Goal: Information Seeking & Learning: Learn about a topic

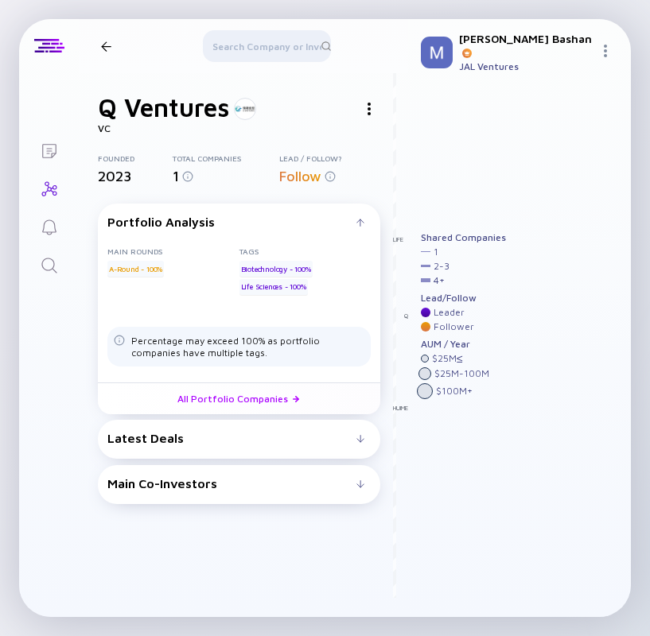
click at [202, 433] on div "Latest Deals" at bounding box center [231, 438] width 249 height 14
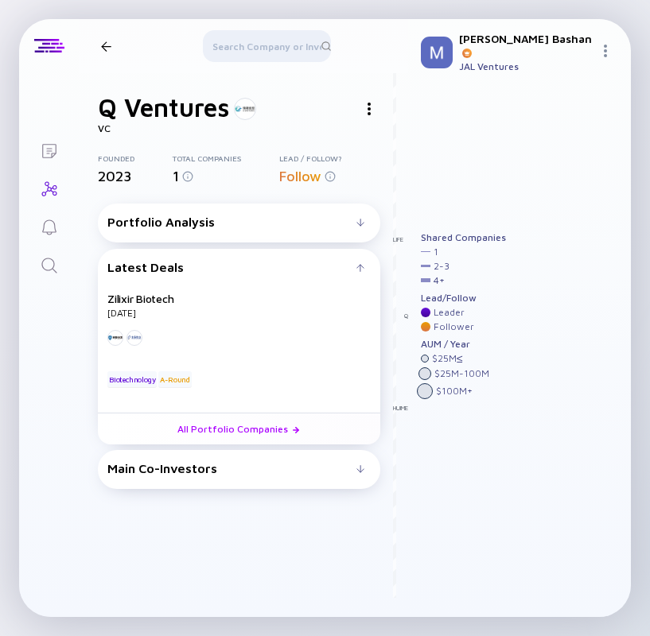
click at [181, 468] on div "Main Co-Investors" at bounding box center [231, 468] width 249 height 14
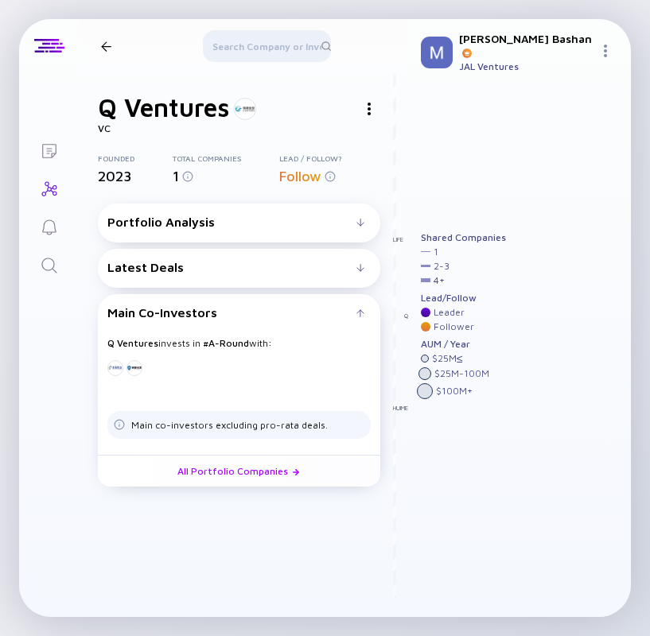
click at [245, 41] on div at bounding box center [266, 49] width 127 height 38
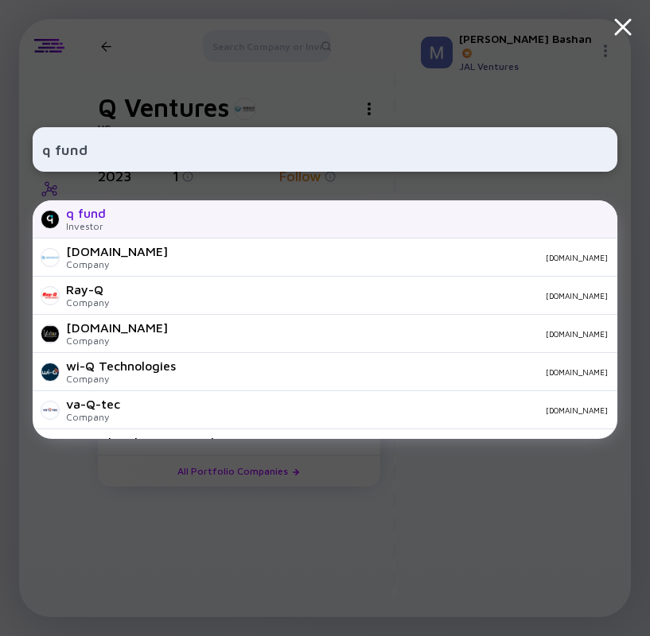
type input "q fund"
click at [97, 216] on div "q fund" at bounding box center [86, 213] width 40 height 14
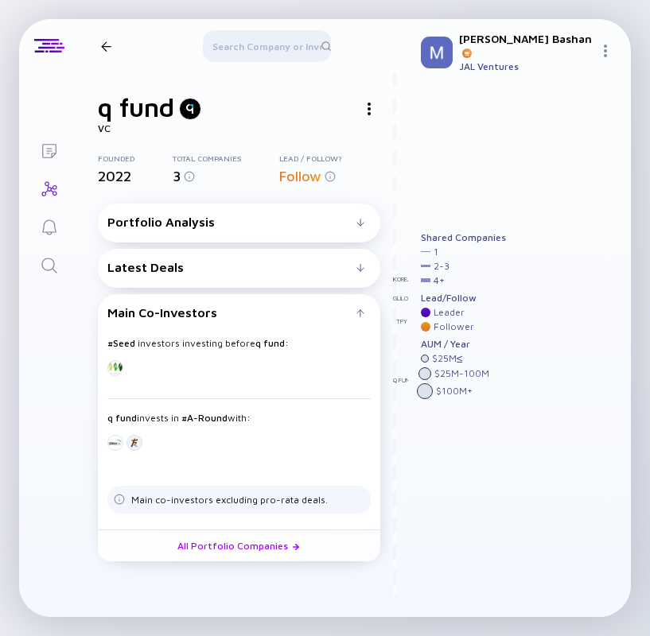
click at [286, 226] on div "Portfolio Analysis" at bounding box center [231, 222] width 249 height 14
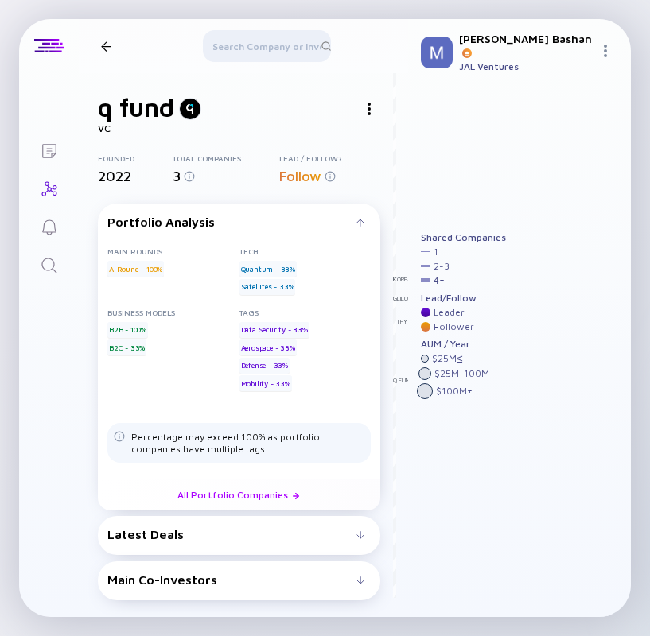
click at [199, 527] on div "Latest Deals" at bounding box center [231, 534] width 249 height 14
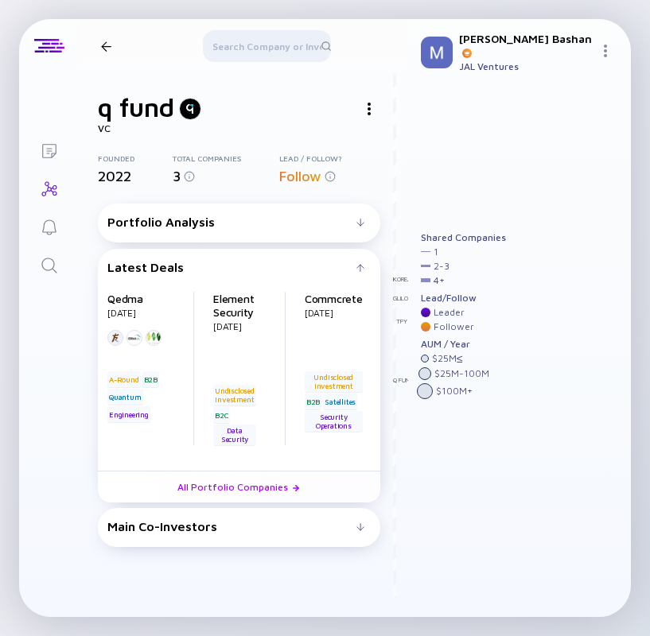
click at [148, 523] on div "Main Co-Investors" at bounding box center [231, 526] width 249 height 14
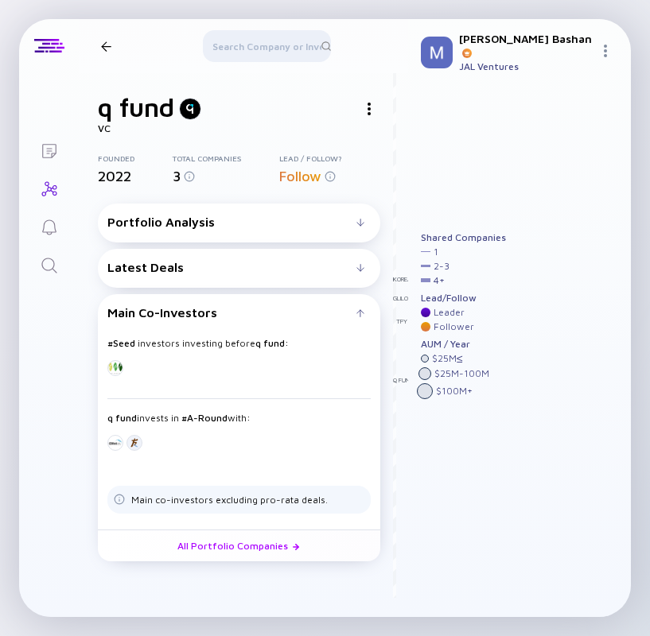
click at [208, 262] on div "Latest Deals" at bounding box center [231, 267] width 249 height 14
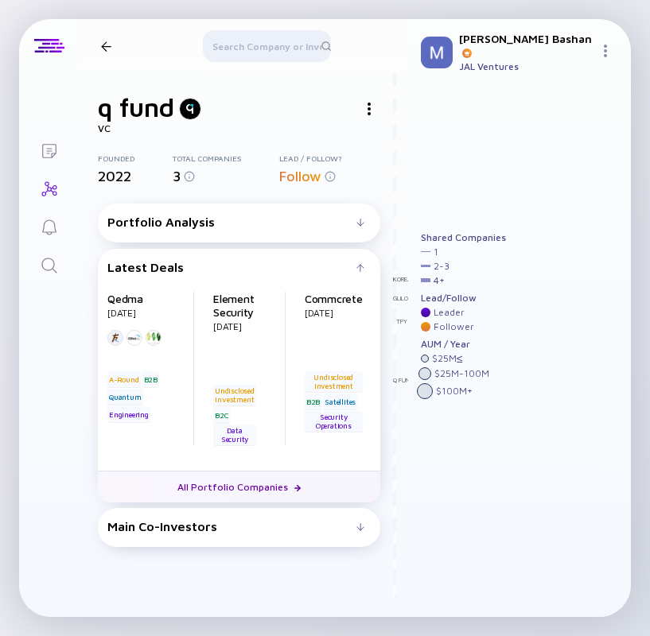
click at [235, 488] on link "All Portfolio Companies" at bounding box center [239, 487] width 282 height 32
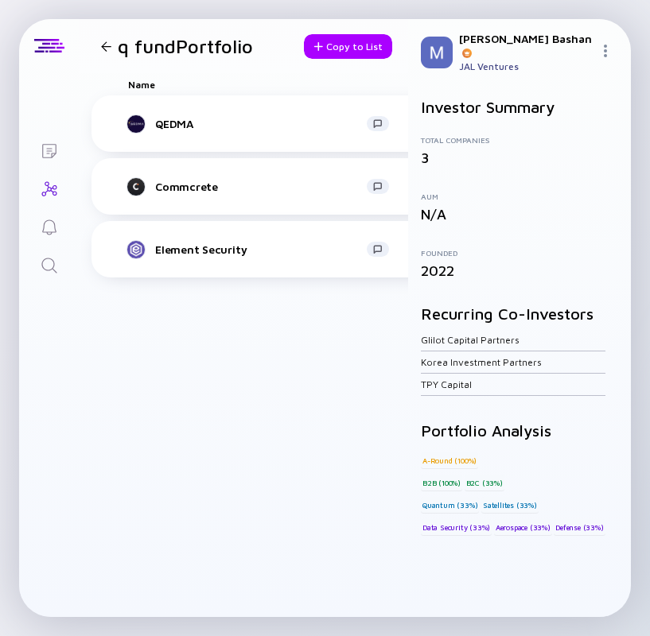
click at [306, 465] on div "QEDMA B2B Quantum headcount-qedma-quantum-computing 29 Headcount salesColumn-qe…" at bounding box center [652, 356] width 1123 height 522
click at [103, 45] on div at bounding box center [106, 46] width 10 height 10
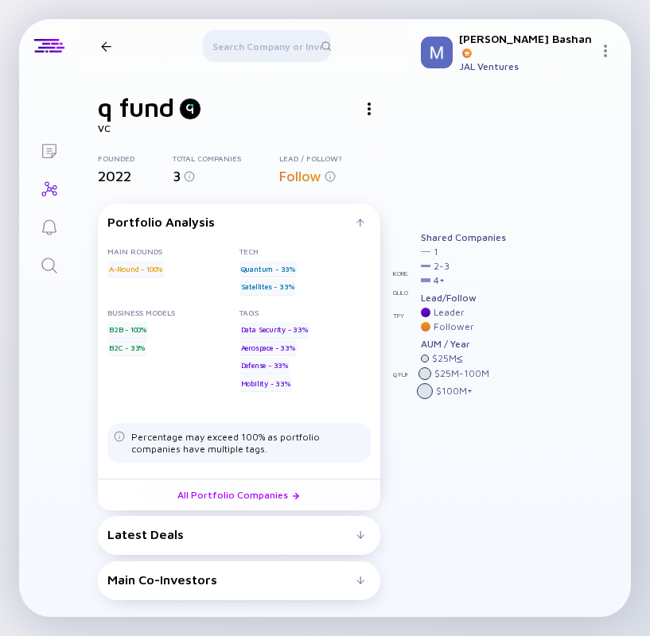
click at [107, 54] on header at bounding box center [243, 46] width 329 height 54
click at [103, 45] on div at bounding box center [106, 46] width 10 height 10
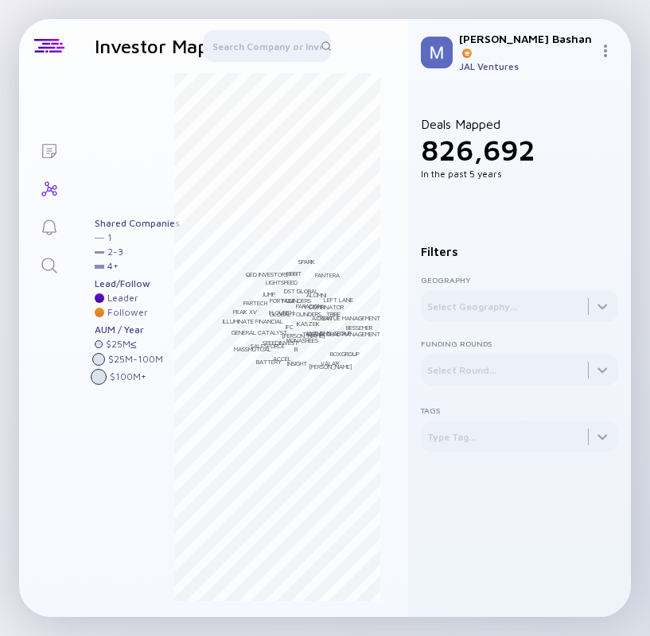
click at [49, 260] on icon "Search" at bounding box center [49, 265] width 19 height 19
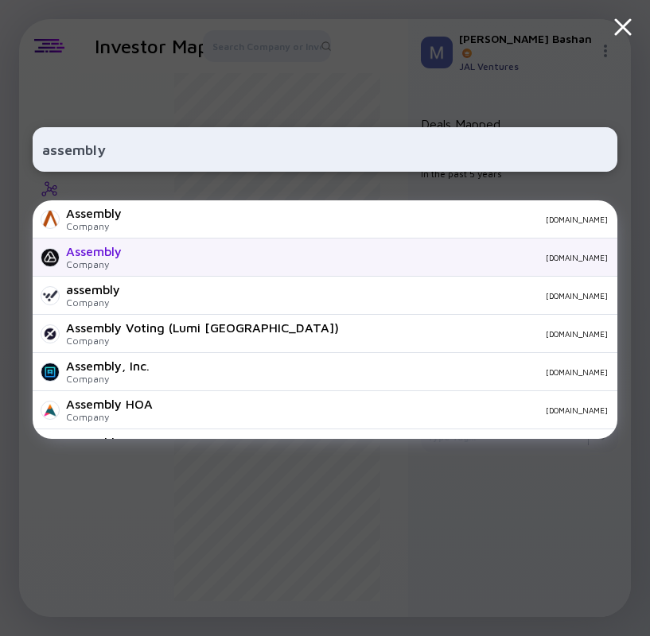
type input "assembly"
click at [198, 268] on div "Assembly Company [DOMAIN_NAME]" at bounding box center [325, 258] width 585 height 38
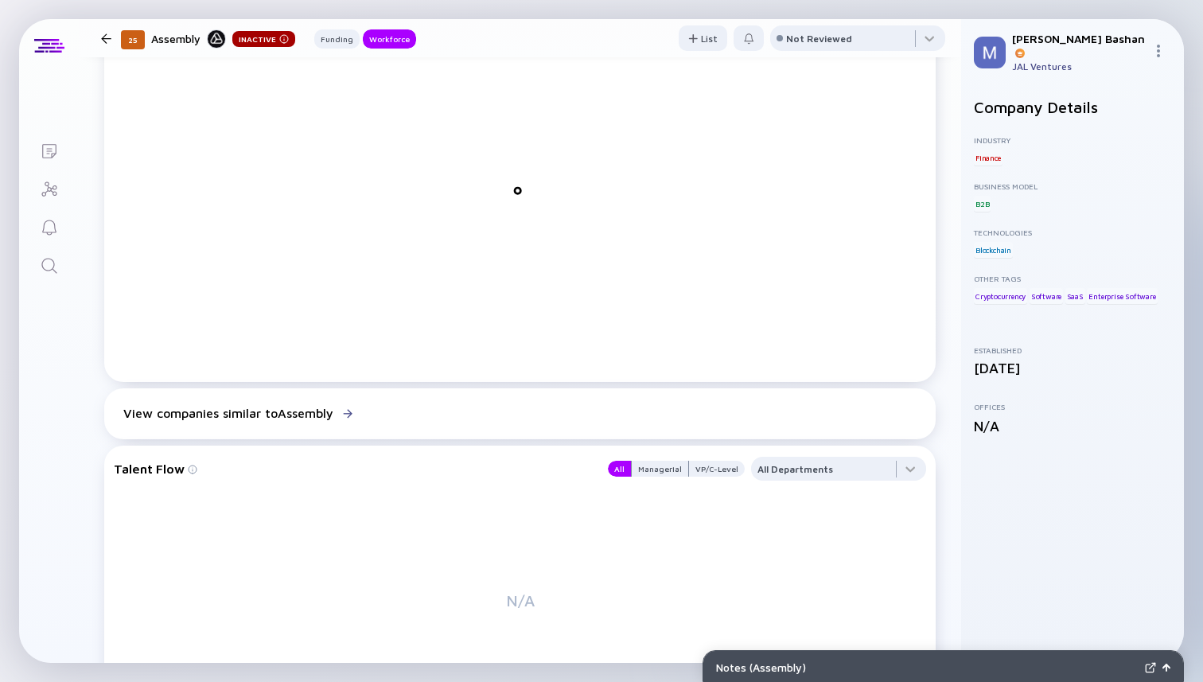
scroll to position [805, 0]
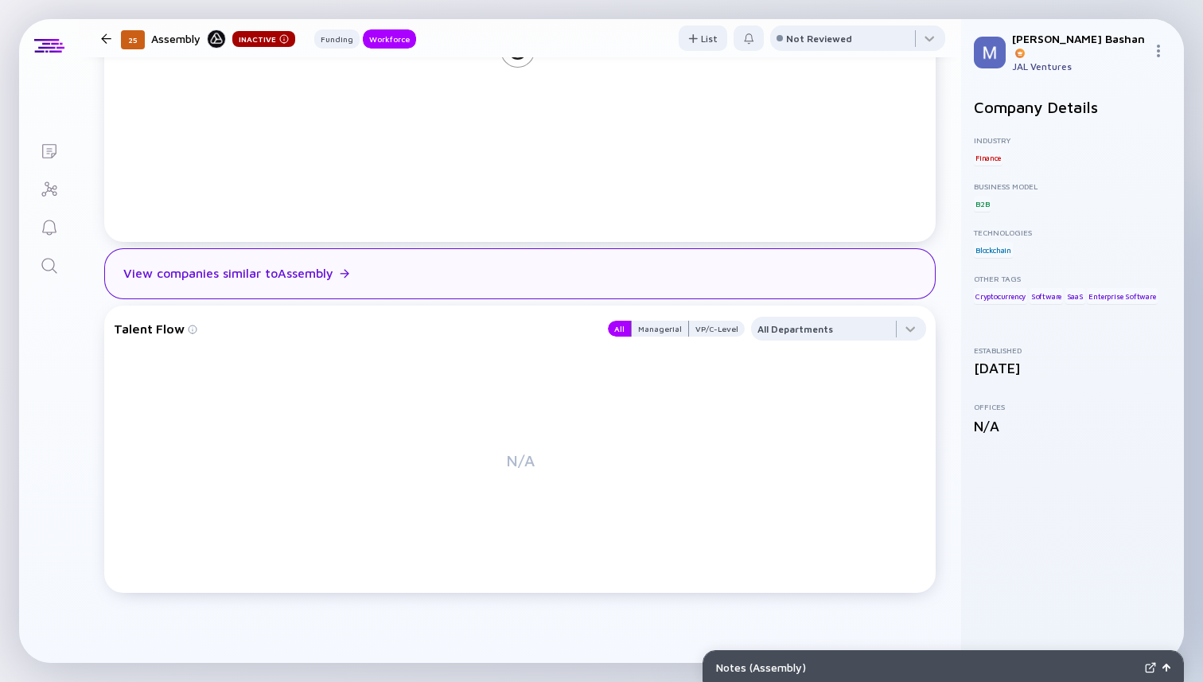
click at [279, 278] on div "View companies similar to Assembly" at bounding box center [228, 273] width 210 height 14
